Goal: Information Seeking & Learning: Learn about a topic

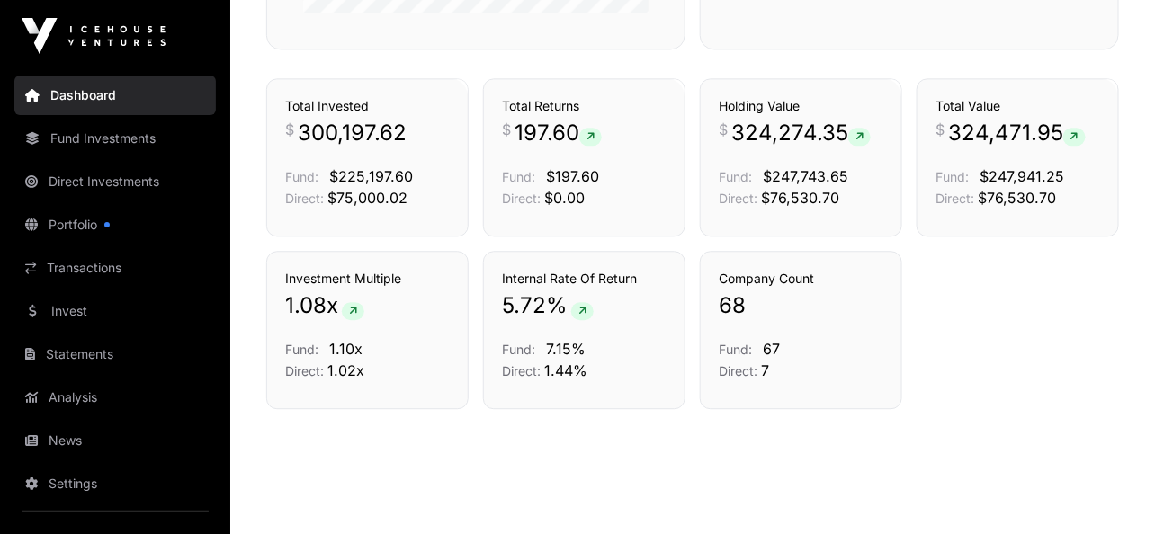
scroll to position [1262, 0]
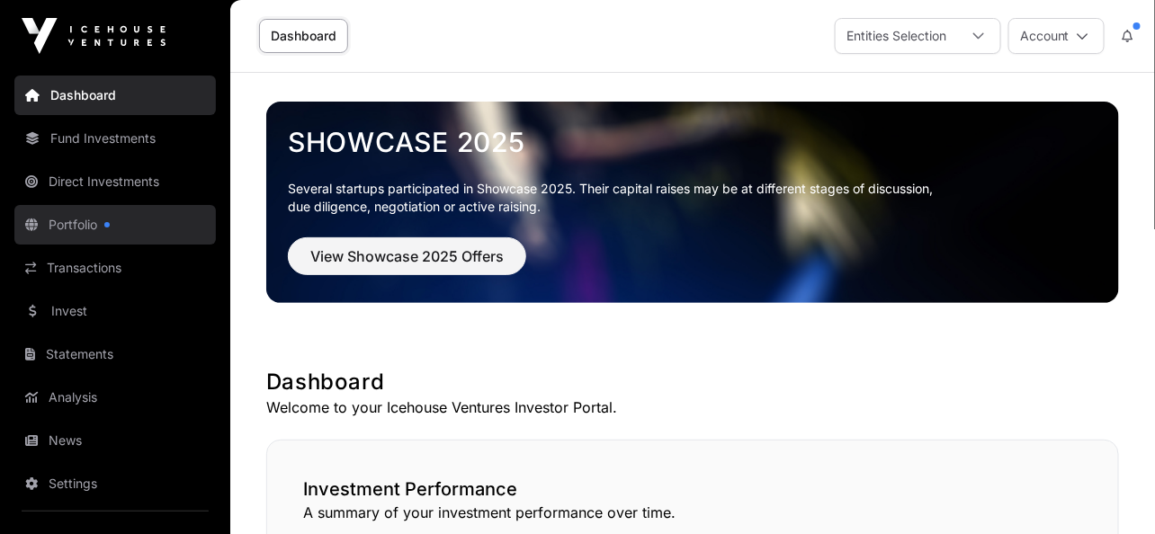
click at [117, 227] on link "Portfolio" at bounding box center [114, 225] width 201 height 40
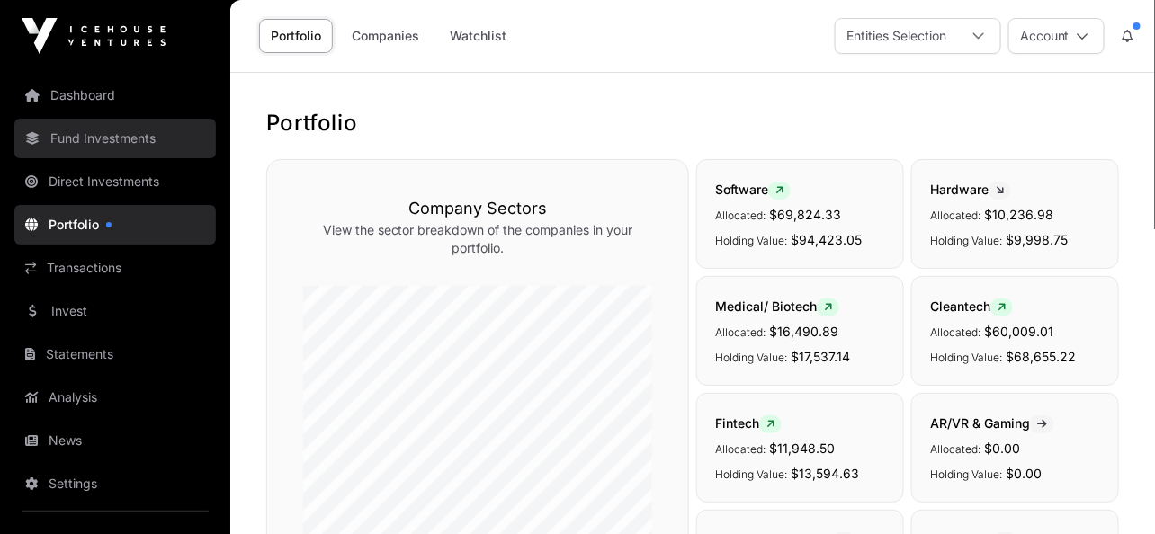
click at [143, 142] on link "Fund Investments" at bounding box center [114, 139] width 201 height 40
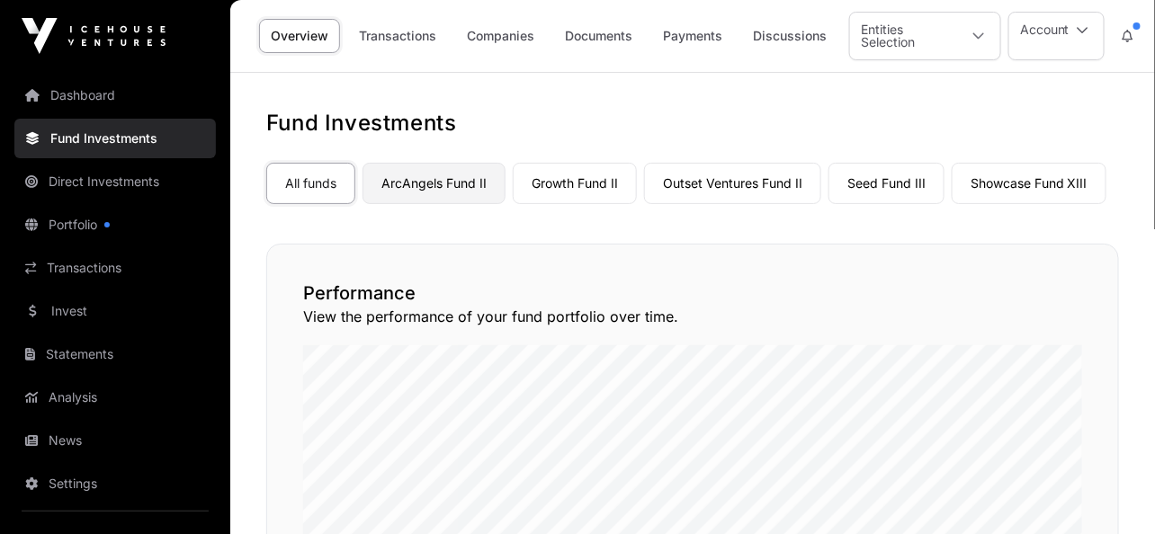
click at [423, 174] on link "ArcAngels Fund II" at bounding box center [433, 183] width 143 height 41
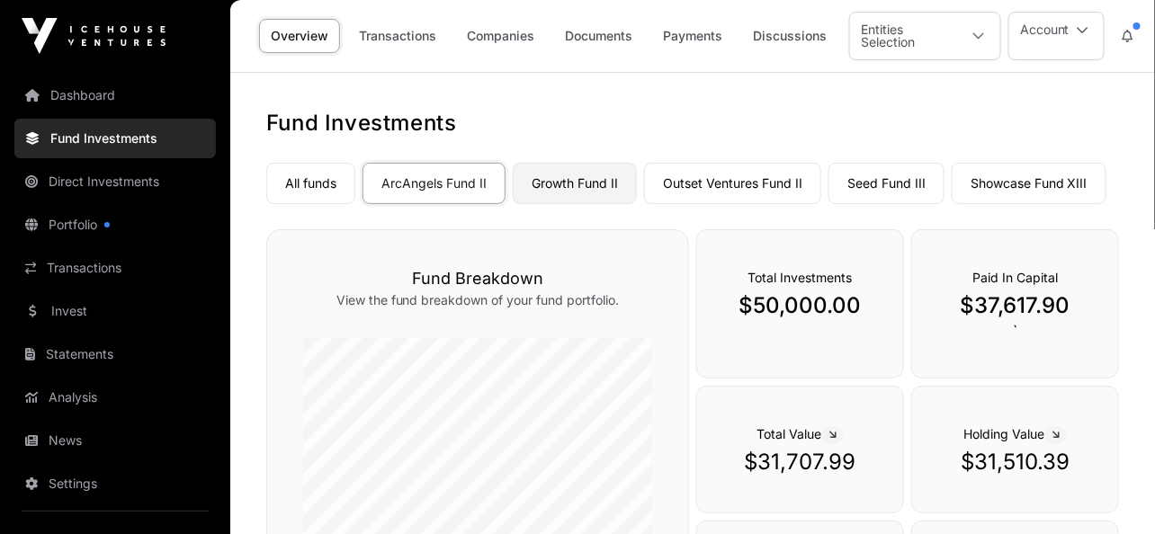
click at [547, 181] on link "Growth Fund II" at bounding box center [575, 183] width 124 height 41
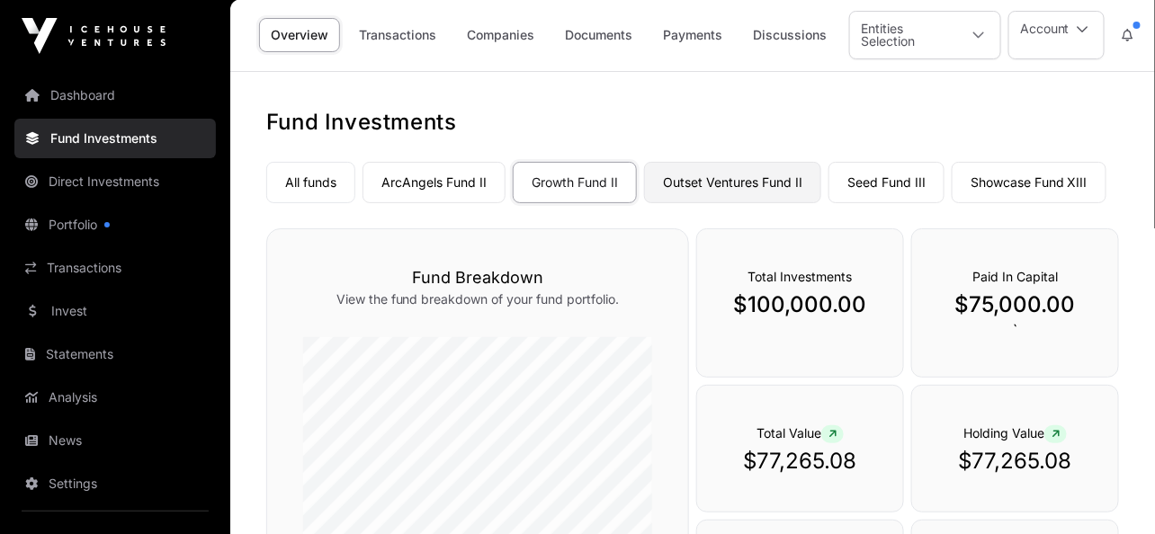
click at [727, 192] on link "Outset Ventures Fund II" at bounding box center [732, 182] width 177 height 41
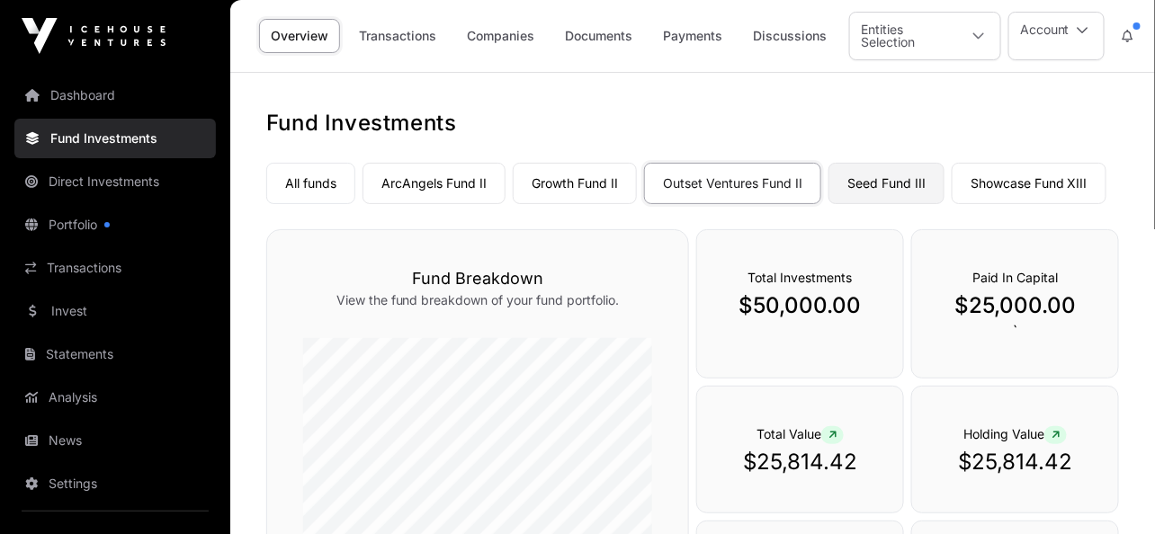
click at [896, 186] on link "Seed Fund III" at bounding box center [886, 183] width 116 height 41
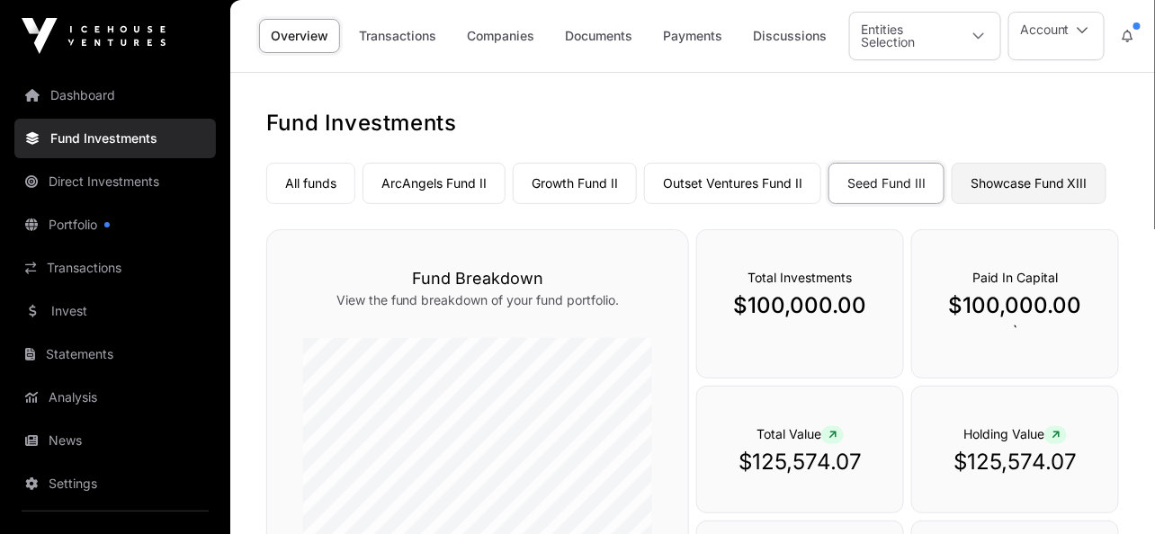
click at [1004, 189] on link "Showcase Fund XIII" at bounding box center [1028, 183] width 155 height 41
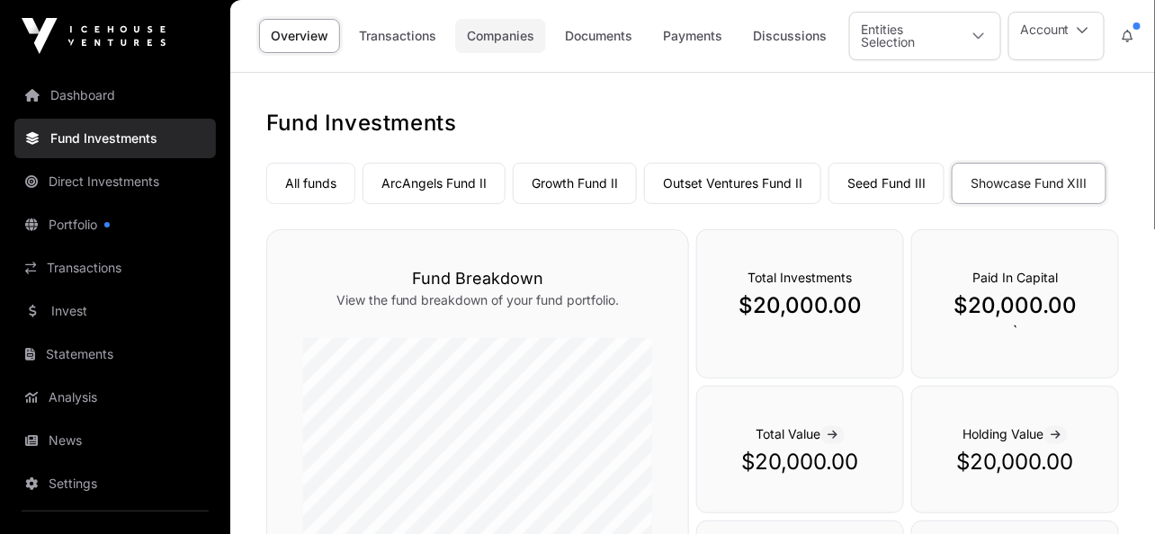
click at [521, 35] on link "Companies" at bounding box center [500, 36] width 91 height 34
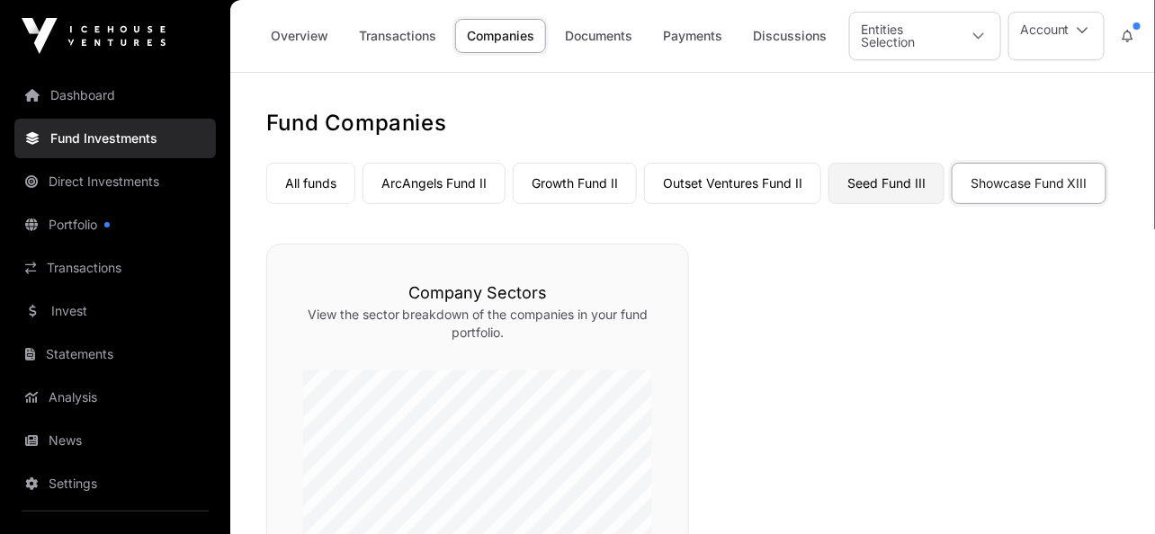
click at [879, 195] on link "Seed Fund III" at bounding box center [886, 183] width 116 height 41
